Goal: Find specific page/section: Find specific page/section

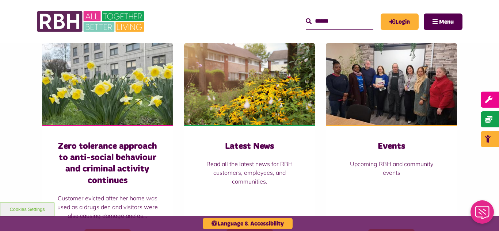
scroll to position [511, 0]
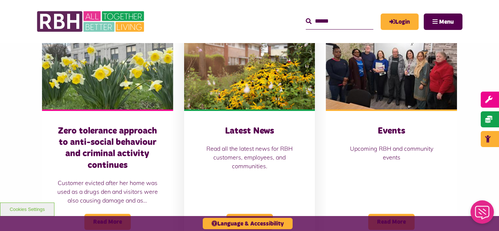
click at [240, 68] on img at bounding box center [249, 69] width 131 height 82
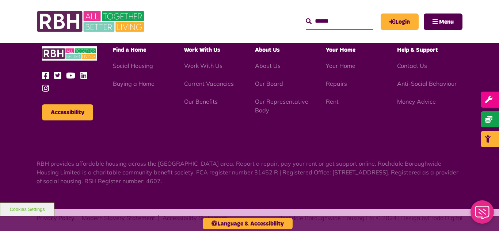
scroll to position [795, 0]
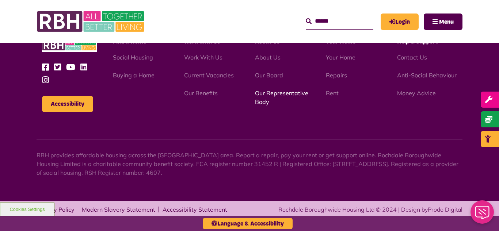
click at [276, 95] on link "Our Representative Body" at bounding box center [281, 97] width 53 height 16
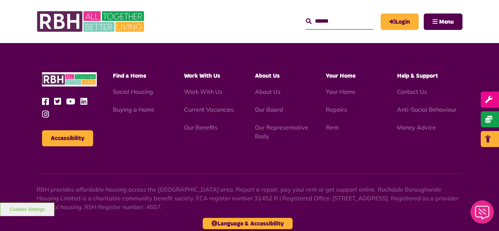
scroll to position [2120, 0]
